Goal: Check status: Check status

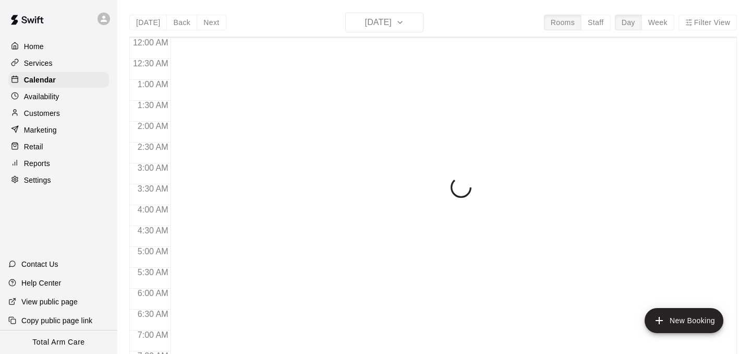
scroll to position [675, 0]
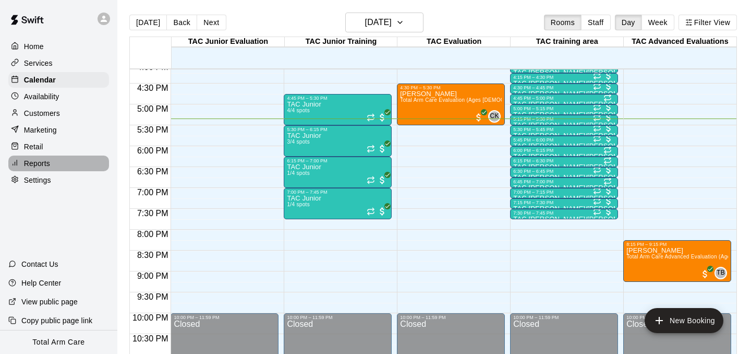
click at [38, 166] on p "Reports" at bounding box center [37, 163] width 26 height 10
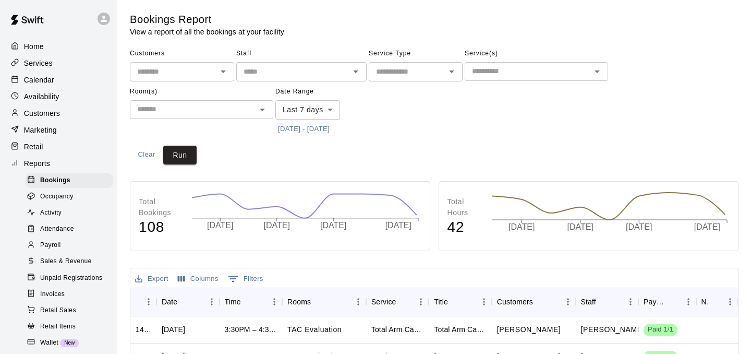
click at [63, 224] on span "Attendance" at bounding box center [57, 229] width 34 height 10
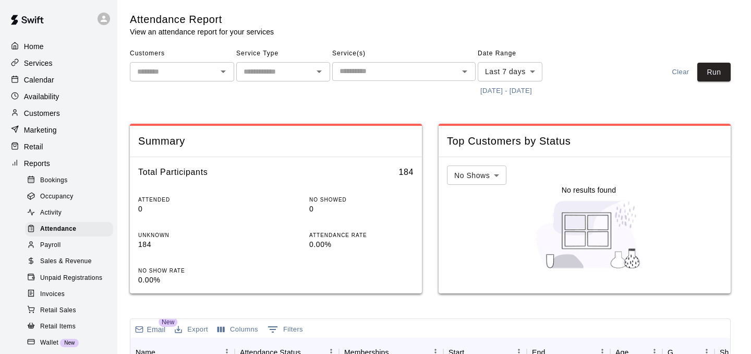
click at [489, 97] on button "[DATE] - [DATE]" at bounding box center [506, 91] width 57 height 16
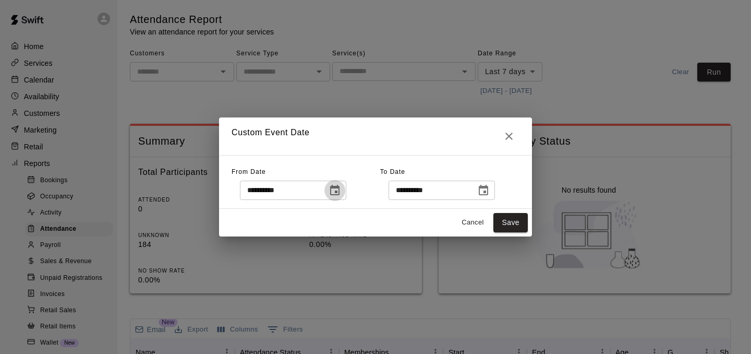
click at [340, 188] on icon "Choose date, selected date is Sep 3, 2025" at bounding box center [334, 190] width 9 height 10
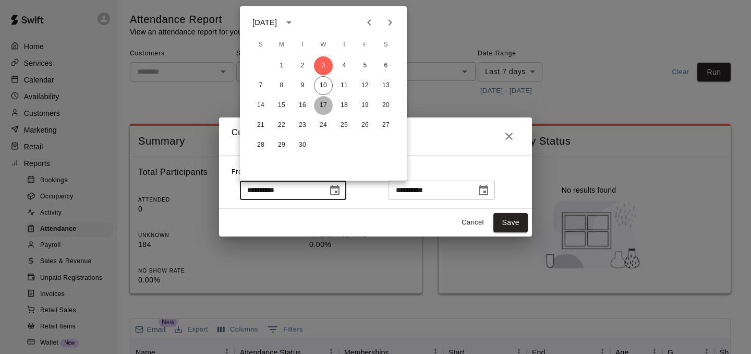
click at [322, 98] on button "17" at bounding box center [323, 105] width 19 height 19
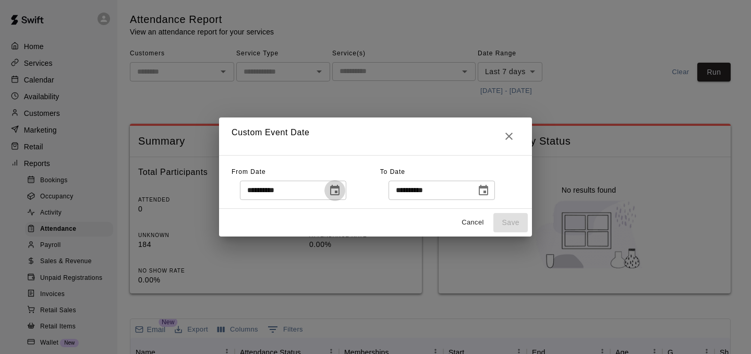
click at [335, 182] on button "Choose date, selected date is Sep 17, 2025" at bounding box center [335, 190] width 21 height 21
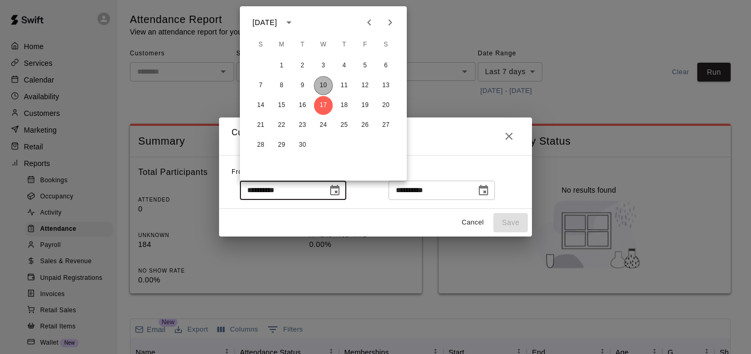
click at [326, 79] on button "10" at bounding box center [323, 85] width 19 height 19
type input "**********"
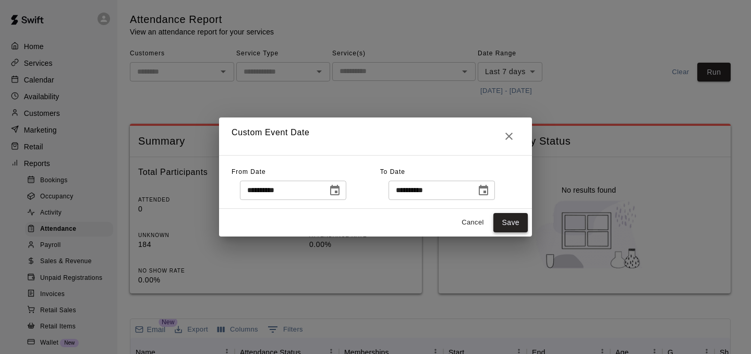
click at [519, 227] on button "Save" at bounding box center [511, 222] width 34 height 19
type input "******"
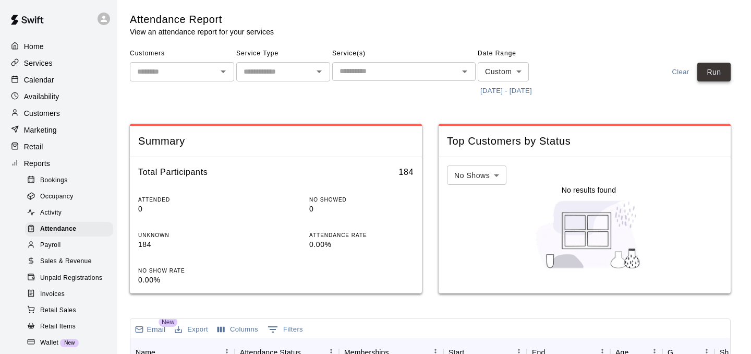
click at [708, 66] on button "Run" at bounding box center [714, 72] width 33 height 19
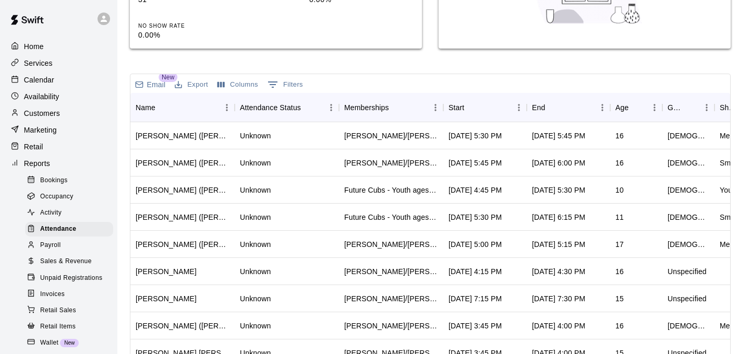
scroll to position [243, 1]
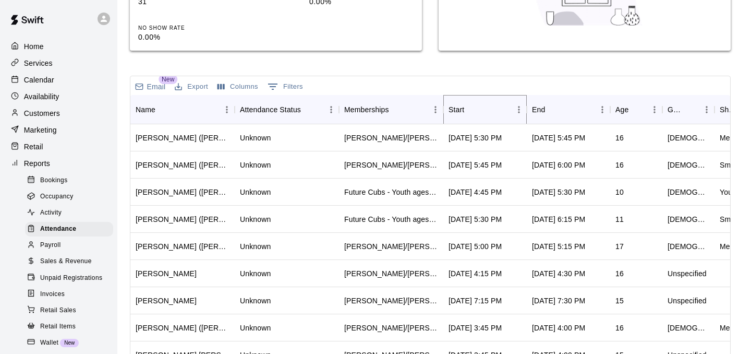
click at [474, 113] on button "Sort" at bounding box center [471, 109] width 15 height 15
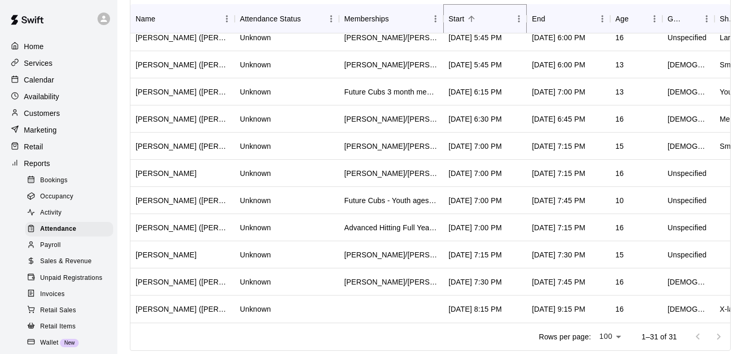
scroll to position [552, 0]
